Goal: Information Seeking & Learning: Learn about a topic

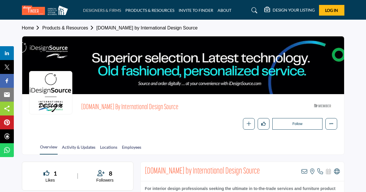
click at [106, 9] on link "DESIGNERS & FIRMS" at bounding box center [102, 10] width 38 height 5
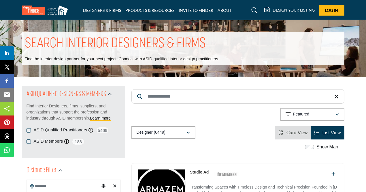
click at [163, 96] on input "Search Keyword" at bounding box center [237, 96] width 213 height 14
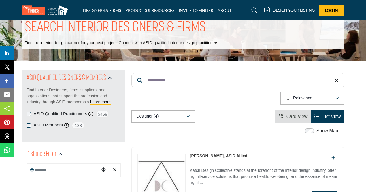
scroll to position [16, 0]
click at [197, 78] on input "**********" at bounding box center [237, 80] width 213 height 14
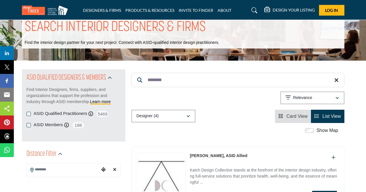
type input "********"
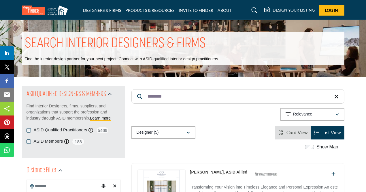
click at [175, 97] on input "********" at bounding box center [237, 96] width 213 height 14
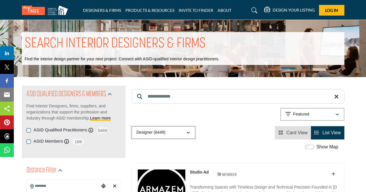
click at [174, 133] on div "Designer (6449)" at bounding box center [162, 132] width 50 height 7
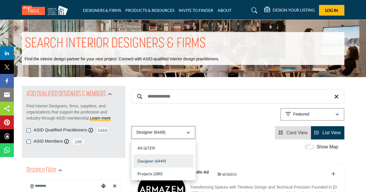
click at [174, 133] on div "Designer (6449)" at bounding box center [162, 132] width 50 height 7
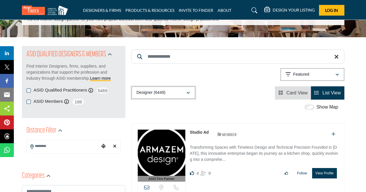
scroll to position [42, 0]
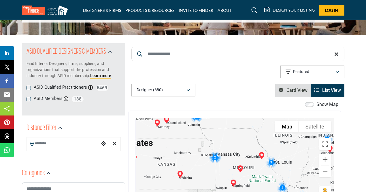
drag, startPoint x: 253, startPoint y: 166, endPoint x: 176, endPoint y: 128, distance: 85.8
click at [176, 128] on div at bounding box center [235, 175] width 198 height 115
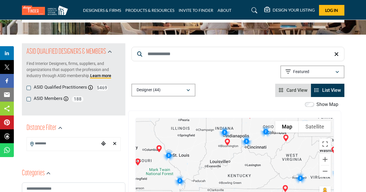
drag, startPoint x: 254, startPoint y: 140, endPoint x: 158, endPoint y: 137, distance: 96.9
click at [158, 137] on div at bounding box center [235, 175] width 198 height 115
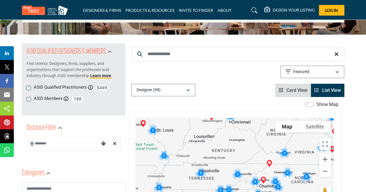
drag, startPoint x: 209, startPoint y: 164, endPoint x: 192, endPoint y: 140, distance: 29.8
click at [192, 140] on div at bounding box center [235, 175] width 198 height 115
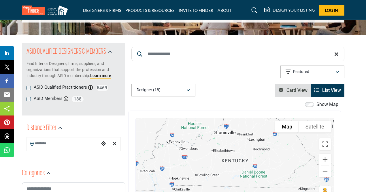
drag, startPoint x: 226, startPoint y: 154, endPoint x: 231, endPoint y: 144, distance: 10.3
click at [231, 144] on div at bounding box center [235, 175] width 198 height 115
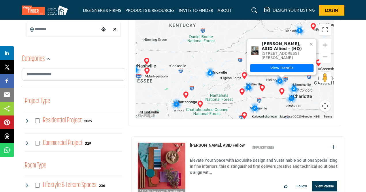
scroll to position [156, 0]
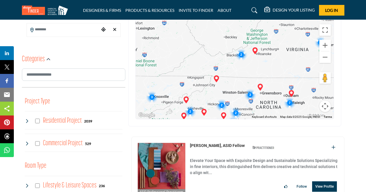
drag, startPoint x: 194, startPoint y: 68, endPoint x: 130, endPoint y: 91, distance: 68.4
click at [130, 91] on div "To navigate the map with touch gestures double-tap and hold your finger on the …" at bounding box center [234, 62] width 213 height 130
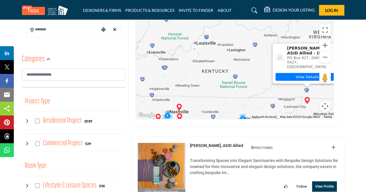
drag, startPoint x: 225, startPoint y: 75, endPoint x: 327, endPoint y: 100, distance: 105.5
click at [327, 100] on div "6 2 6 2 3 3 2 2 7 2 2 5 2 15 2 3 2 13 10 3 3 3 5 5 4 5 12 2 9 4 3 2 7 9 3 4 4 2…" at bounding box center [235, 61] width 198 height 115
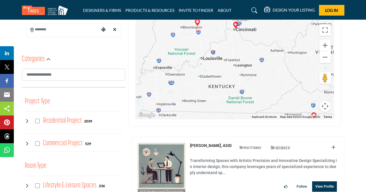
drag, startPoint x: 197, startPoint y: 78, endPoint x: 202, endPoint y: 93, distance: 15.8
click at [202, 93] on div at bounding box center [235, 61] width 198 height 115
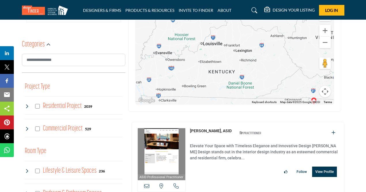
scroll to position [171, 0]
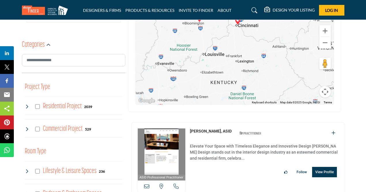
drag, startPoint x: 252, startPoint y: 72, endPoint x: 254, endPoint y: 83, distance: 11.4
click at [254, 83] on div at bounding box center [235, 47] width 198 height 115
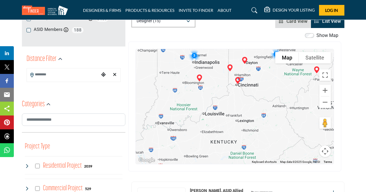
scroll to position [111, 0]
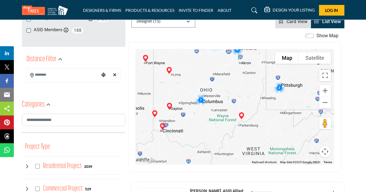
drag, startPoint x: 264, startPoint y: 99, endPoint x: 188, endPoint y: 145, distance: 88.1
click at [188, 145] on div at bounding box center [235, 106] width 198 height 115
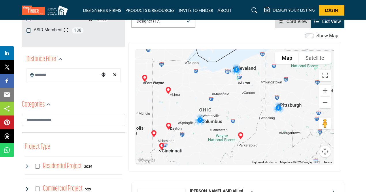
drag, startPoint x: 236, startPoint y: 78, endPoint x: 234, endPoint y: 99, distance: 21.1
click at [234, 99] on div at bounding box center [235, 106] width 198 height 115
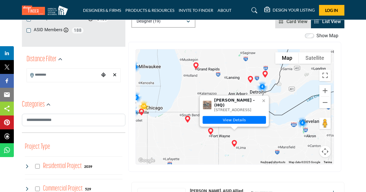
click at [236, 146] on img "Jennifer Crumrine (HQ)" at bounding box center [234, 143] width 12 height 12
click at [237, 121] on link "View Details" at bounding box center [234, 120] width 63 height 8
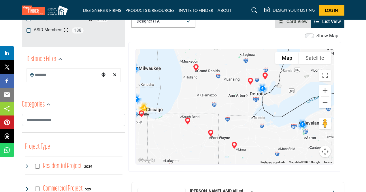
click at [302, 125] on img "Cluster of 4 locations (4 HQ, 0 Branches)\aClick to view companies" at bounding box center [302, 124] width 16 height 16
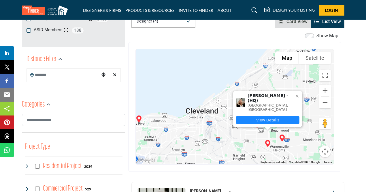
click at [276, 119] on link "View Details" at bounding box center [267, 120] width 63 height 8
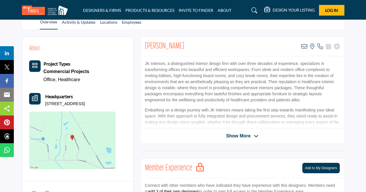
scroll to position [125, 0]
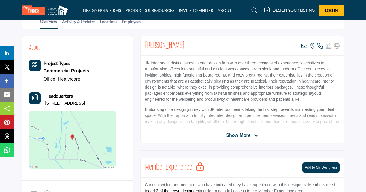
click at [233, 135] on span "Show More" at bounding box center [238, 135] width 24 height 7
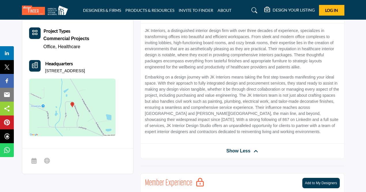
scroll to position [157, 0]
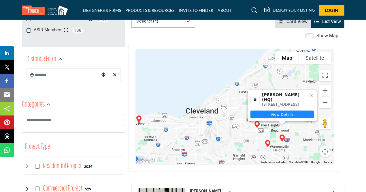
click at [293, 114] on link "View Details" at bounding box center [281, 114] width 63 height 8
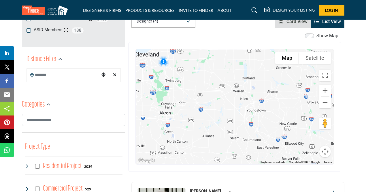
drag, startPoint x: 257, startPoint y: 129, endPoint x: 205, endPoint y: 84, distance: 69.3
click at [205, 84] on div "To navigate, press the arrow keys." at bounding box center [235, 106] width 198 height 115
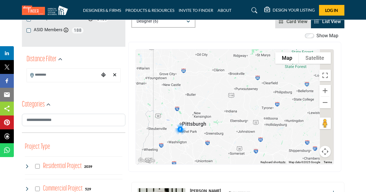
drag, startPoint x: 285, startPoint y: 112, endPoint x: 201, endPoint y: 93, distance: 86.8
click at [201, 93] on div "To navigate, press the arrow keys." at bounding box center [235, 106] width 198 height 115
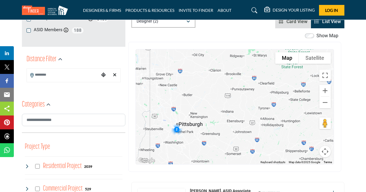
click at [176, 130] on img "Cluster of 2 locations (2 HQ, 0 Branches)\aClick to view companies" at bounding box center [177, 129] width 16 height 16
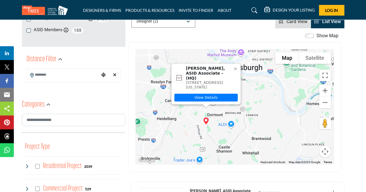
click at [206, 121] on img "Logan McKee, ASID Associate (HQ)" at bounding box center [206, 121] width 12 height 12
click at [211, 97] on link "View Details" at bounding box center [205, 97] width 63 height 8
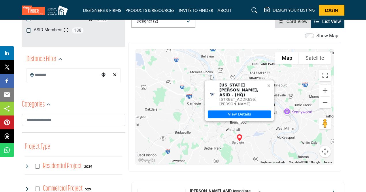
click at [239, 139] on img "Virginia Weida, ASID (HQ)" at bounding box center [240, 138] width 12 height 12
click at [250, 113] on link "View Details" at bounding box center [239, 114] width 63 height 8
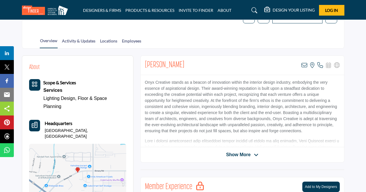
scroll to position [106, 0]
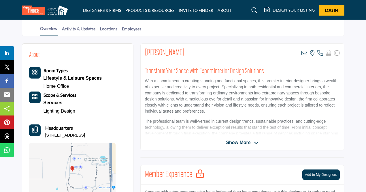
scroll to position [118, 0]
click at [232, 143] on span "Show More" at bounding box center [238, 142] width 24 height 7
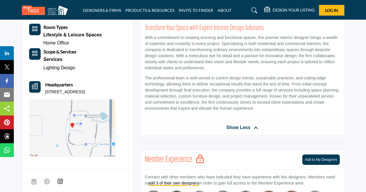
scroll to position [161, 0]
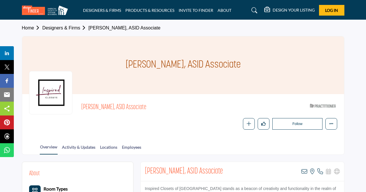
scroll to position [17, 0]
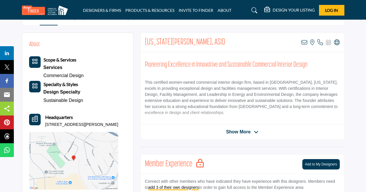
scroll to position [129, 0]
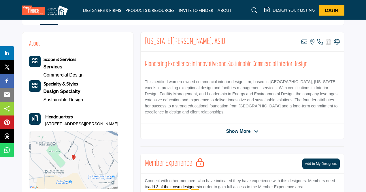
click at [248, 129] on span "Show More" at bounding box center [238, 131] width 24 height 7
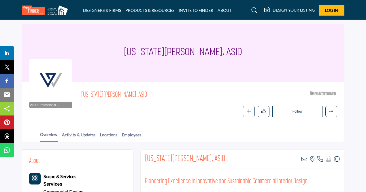
scroll to position [0, 0]
